Goal: Information Seeking & Learning: Find contact information

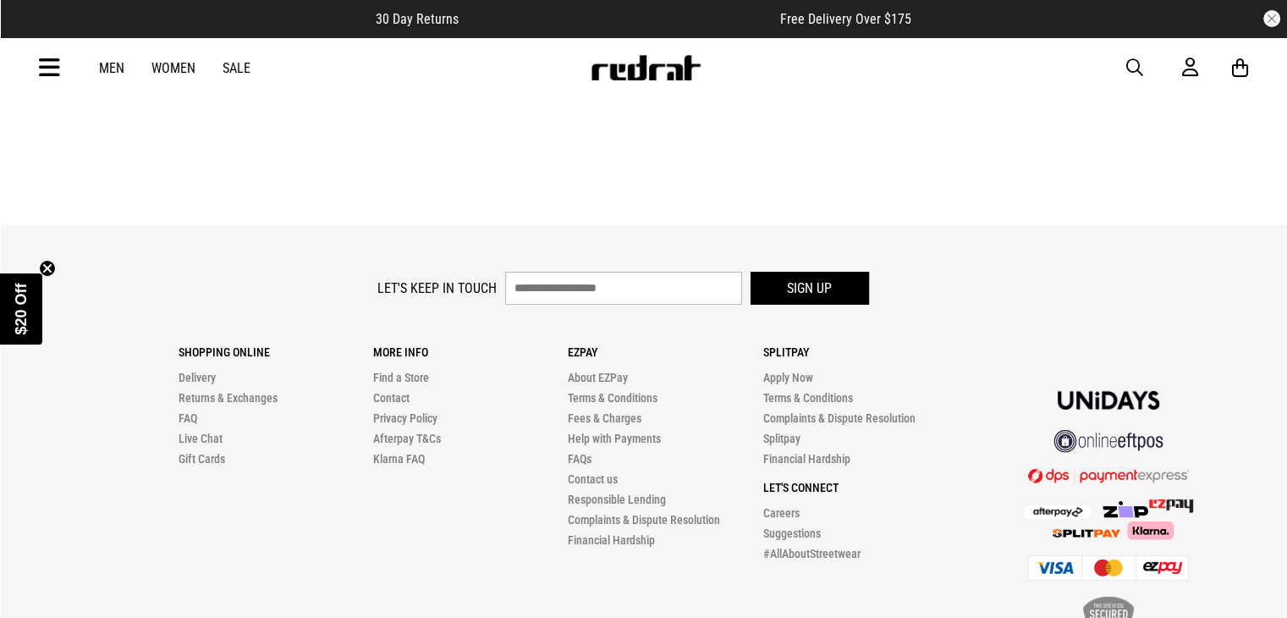
scroll to position [4982, 0]
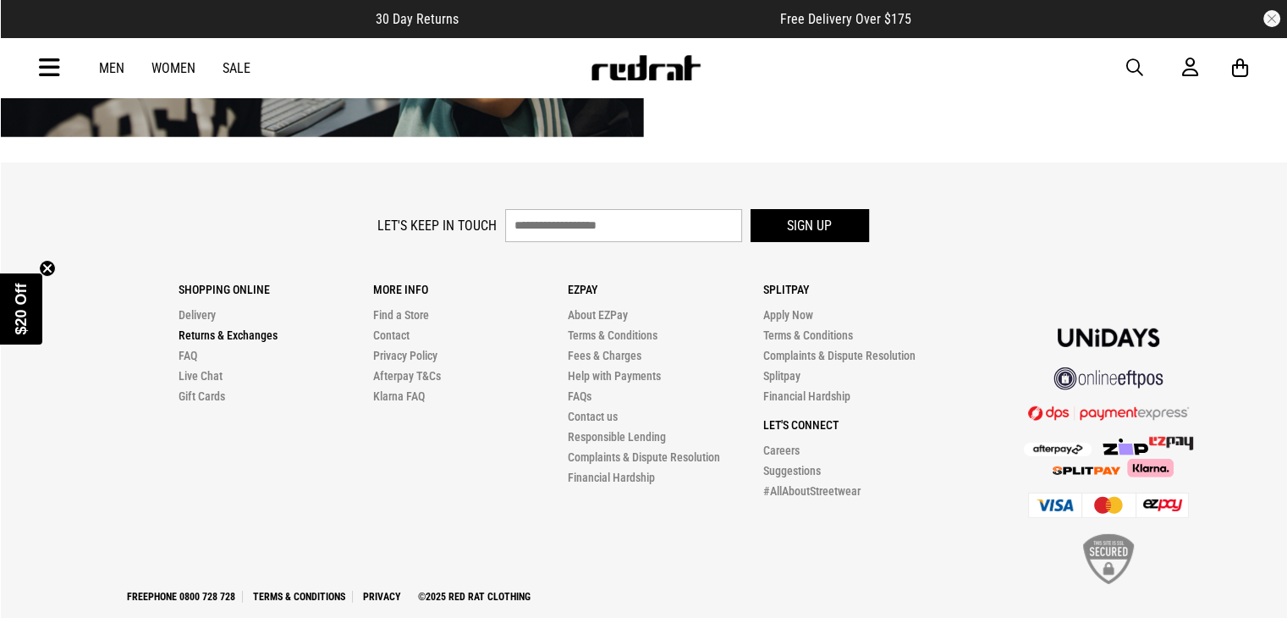
click at [220, 328] on link "Returns & Exchanges" at bounding box center [228, 335] width 99 height 14
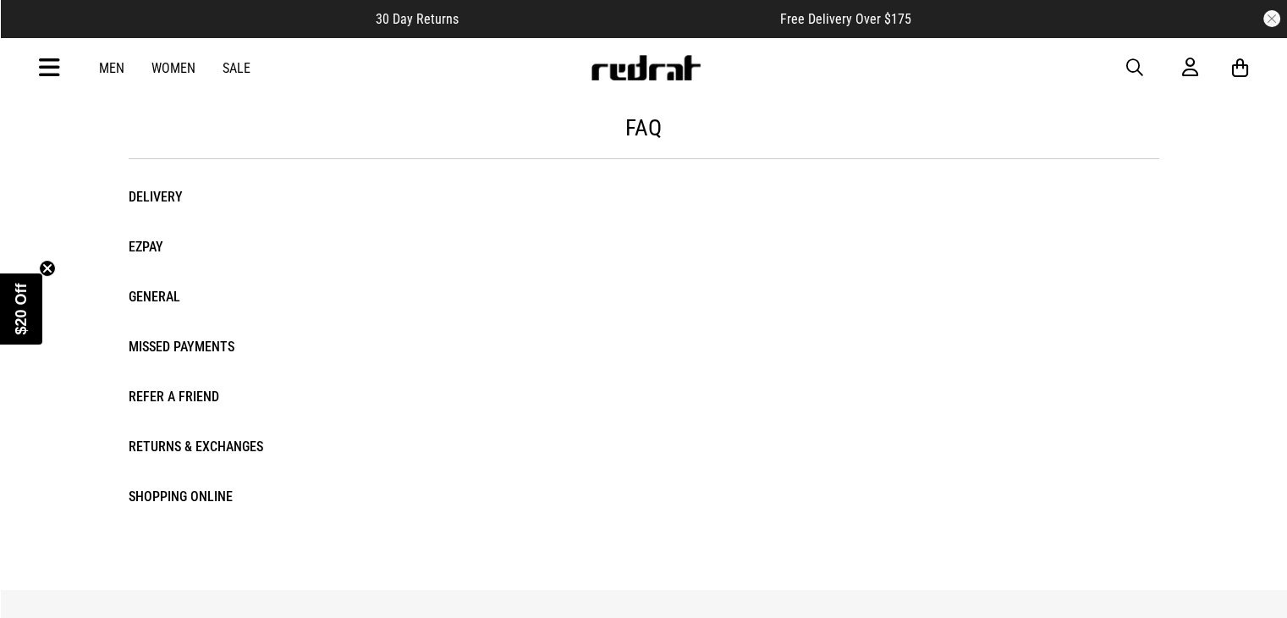
click at [212, 448] on li "Returns & Exchanges" at bounding box center [220, 446] width 182 height 25
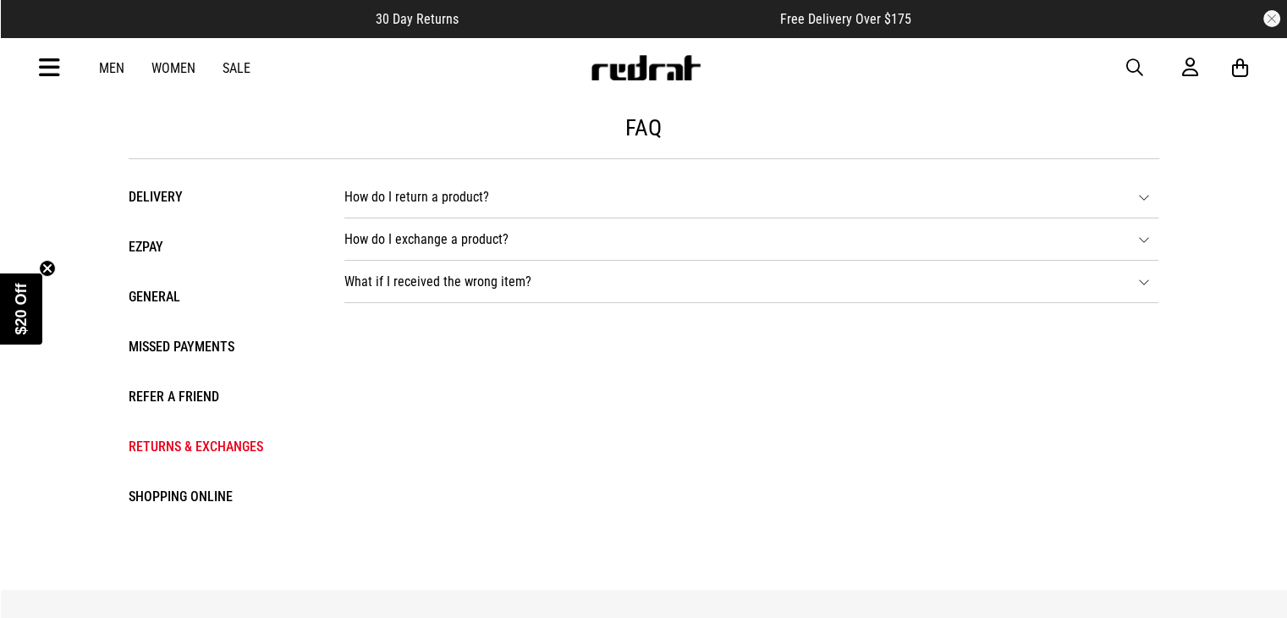
click at [425, 195] on li "How do I return a product? If you have placed an order through our website or v…" at bounding box center [751, 197] width 814 height 42
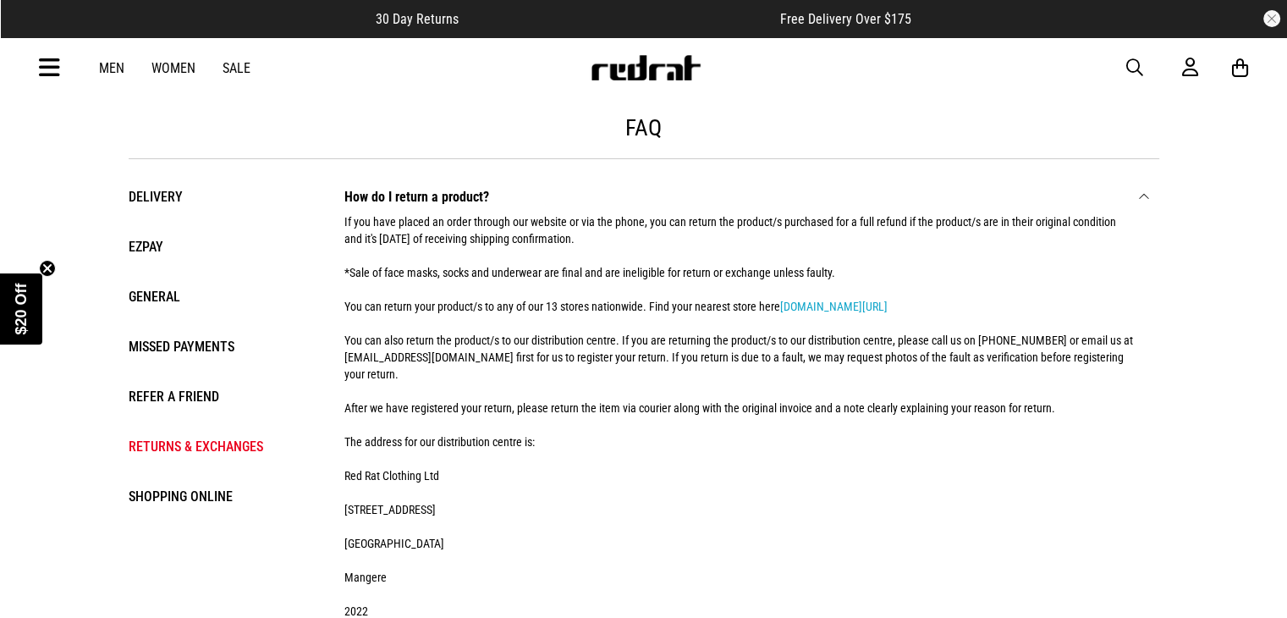
drag, startPoint x: 342, startPoint y: 216, endPoint x: 633, endPoint y: 240, distance: 292.1
click at [633, 240] on ul "How do I return a product? If you have placed an order through our website or v…" at bounding box center [735, 514] width 848 height 677
copy div "If you have placed an order through our website or via the phone, you can retur…"
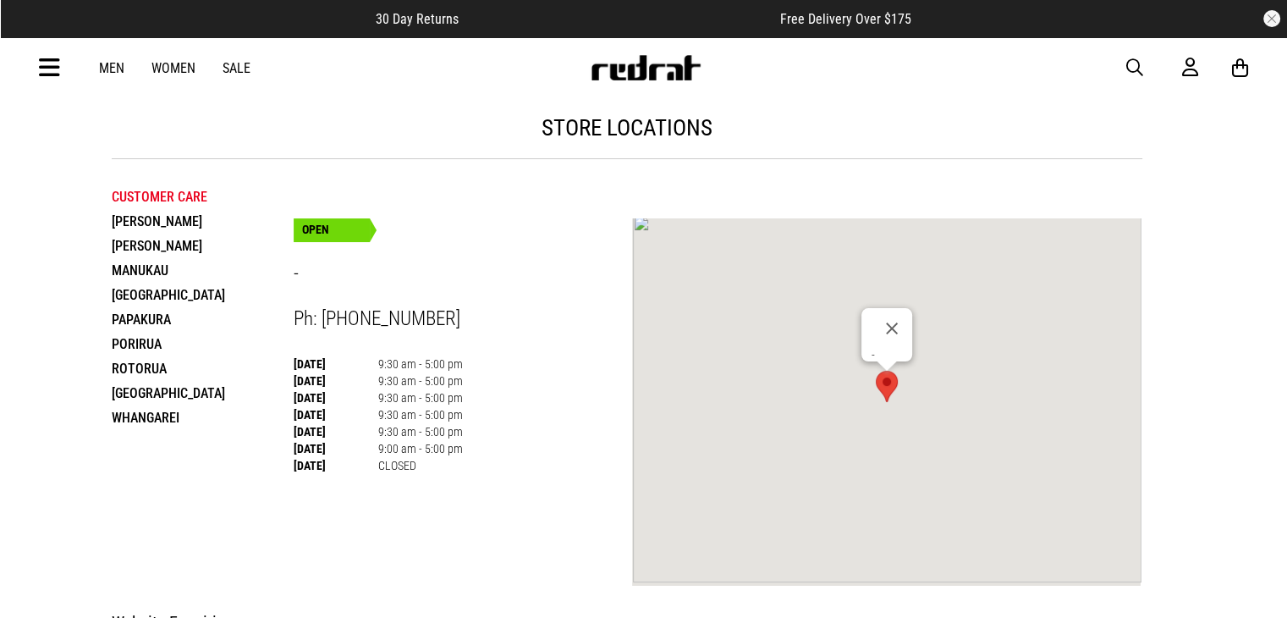
click at [154, 420] on li "Whangarei" at bounding box center [203, 417] width 182 height 25
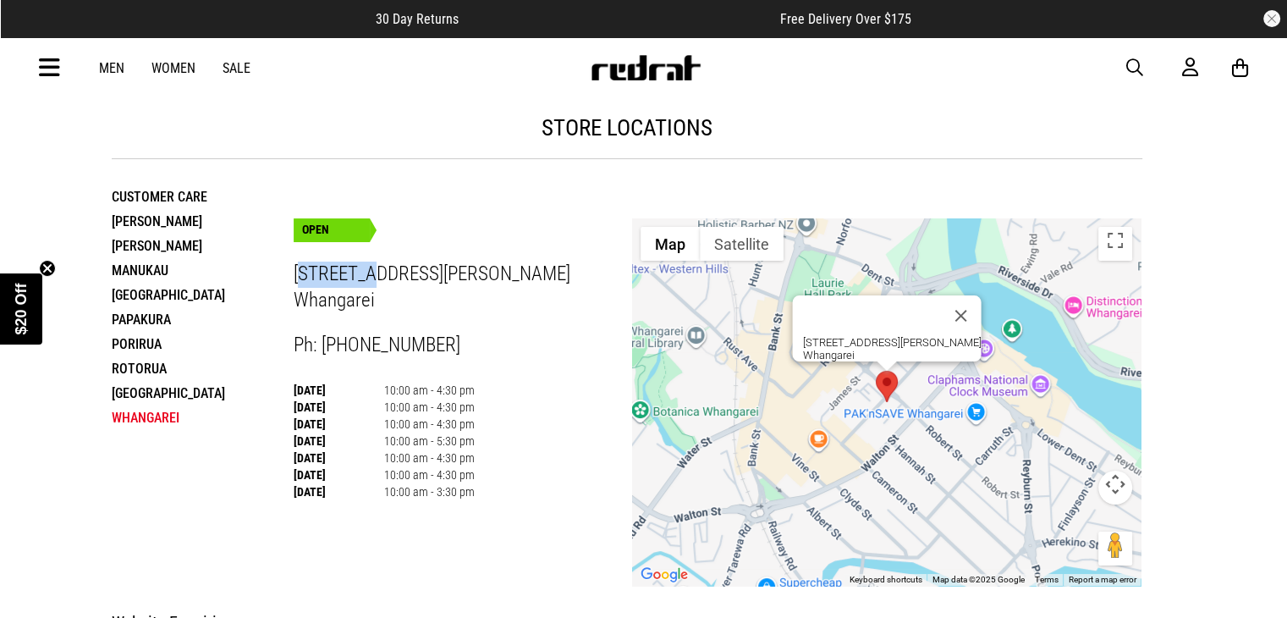
drag, startPoint x: 298, startPoint y: 266, endPoint x: 361, endPoint y: 285, distance: 66.4
click at [369, 285] on h3 "[STREET_ADDRESS][PERSON_NAME]" at bounding box center [463, 287] width 339 height 52
click at [294, 281] on h3 "[STREET_ADDRESS][PERSON_NAME]" at bounding box center [463, 287] width 339 height 52
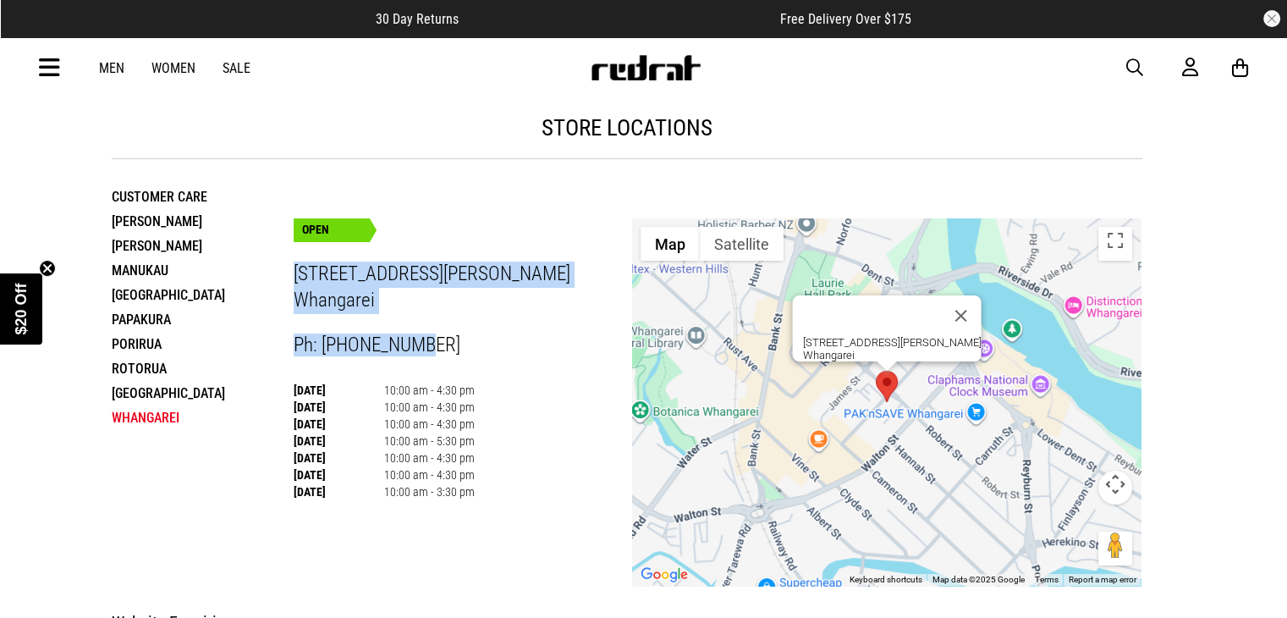
drag, startPoint x: 297, startPoint y: 272, endPoint x: 429, endPoint y: 349, distance: 153.2
click at [429, 349] on div "OPEN [STREET_ADDRESS][PERSON_NAME] Ph: [PHONE_NUMBER] [DATE] 10:00 am - 4:30 pm…" at bounding box center [463, 346] width 339 height 306
copy div "[STREET_ADDRESS][PERSON_NAME] Ph: [PHONE_NUMBER]"
